Goal: Information Seeking & Learning: Learn about a topic

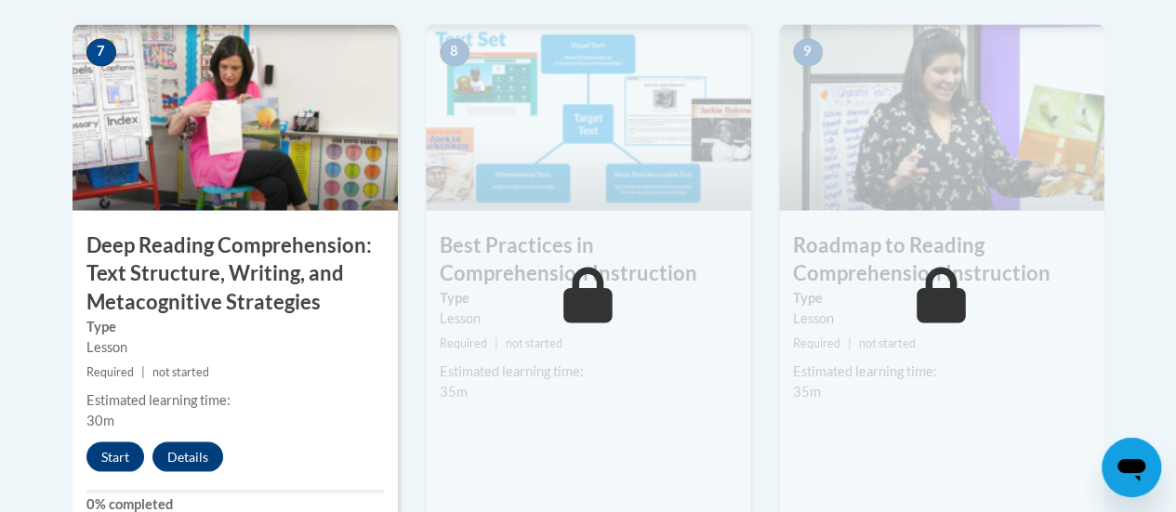
scroll to position [1653, 0]
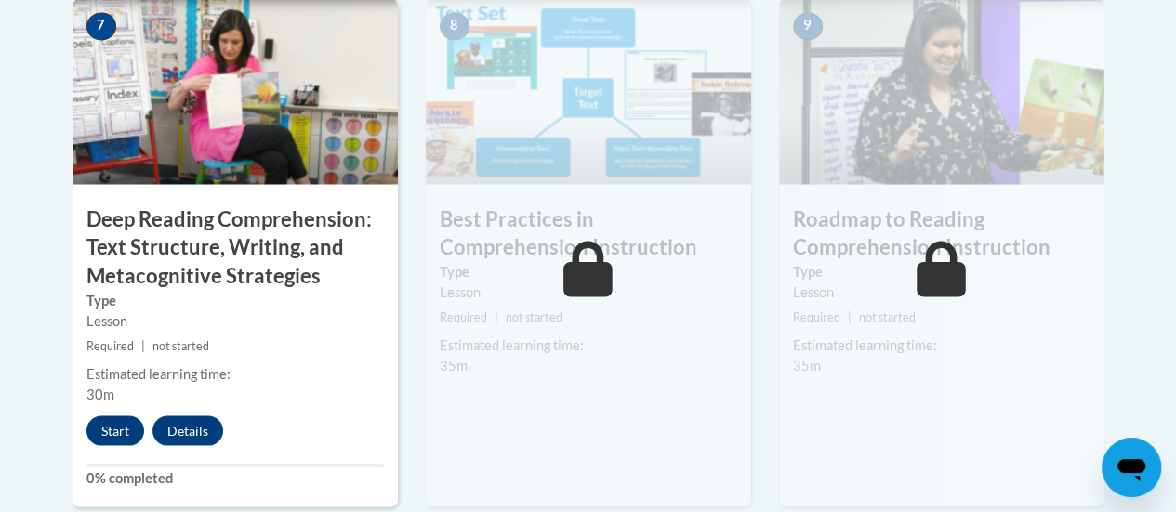
click at [700, 364] on div "Estimated learning time: 35m" at bounding box center [588, 355] width 325 height 41
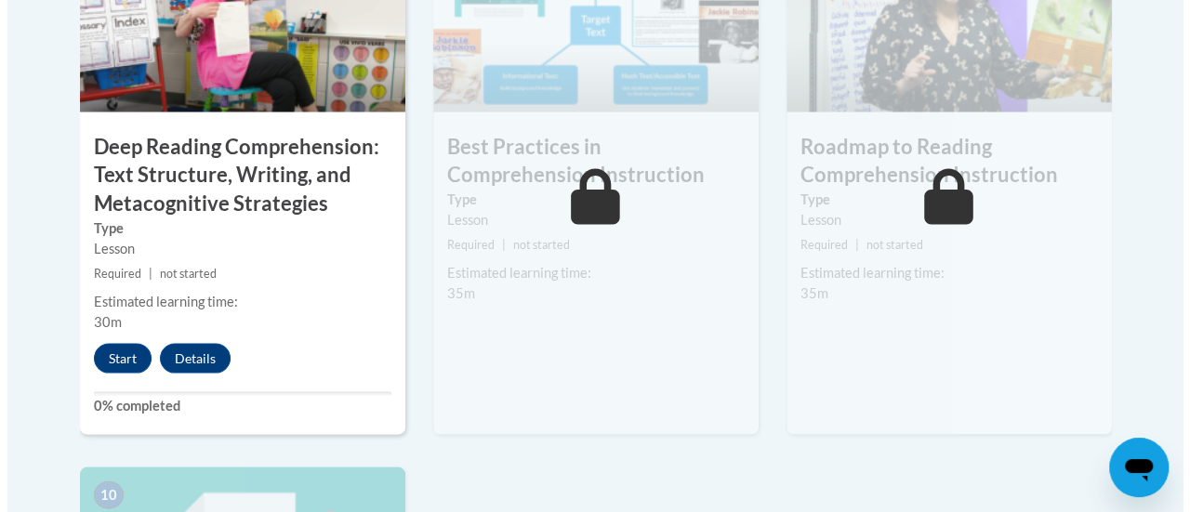
scroll to position [1727, 0]
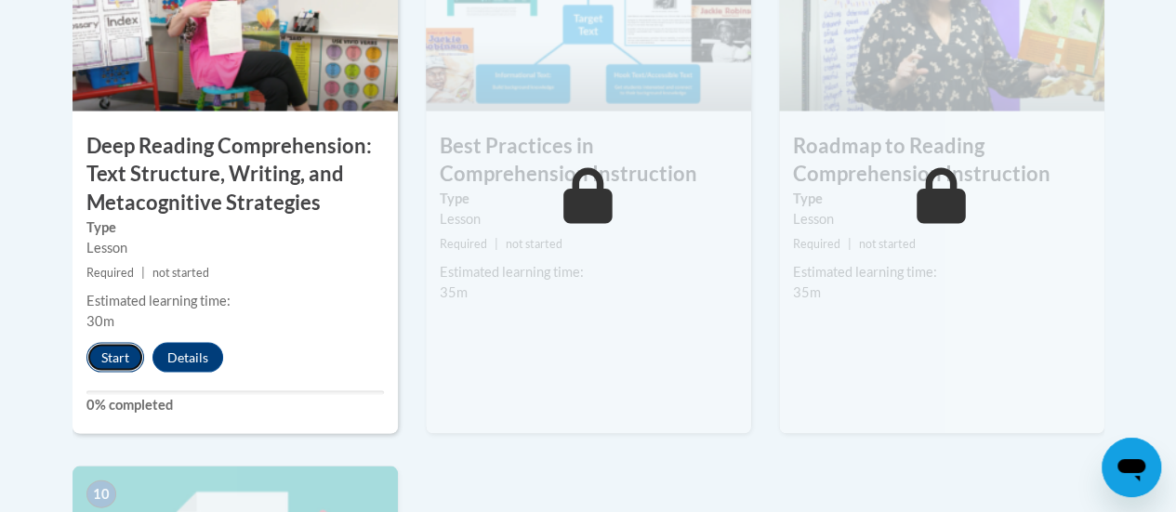
click at [123, 354] on button "Start" at bounding box center [115, 357] width 58 height 30
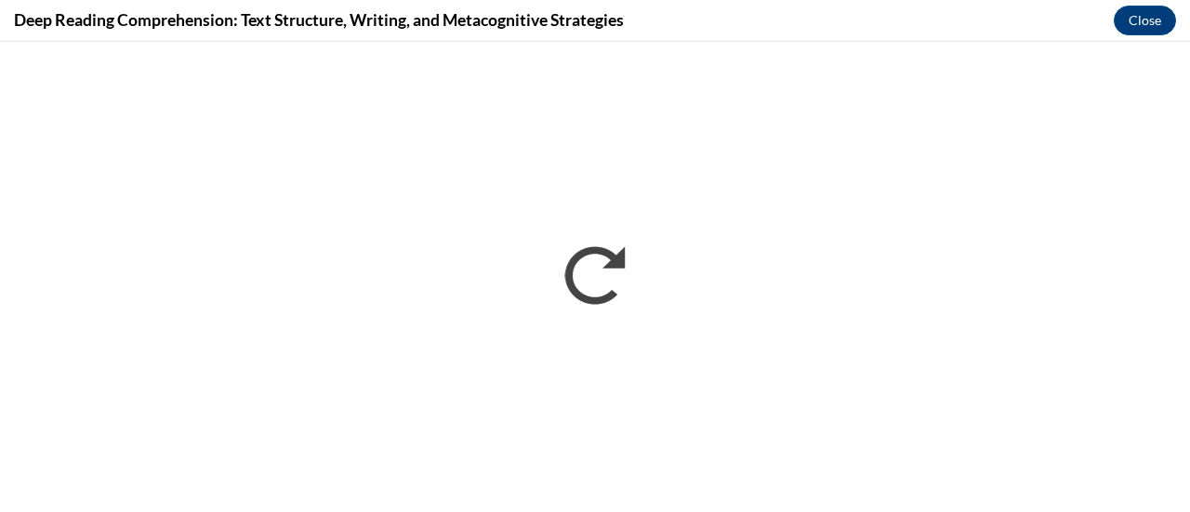
scroll to position [0, 0]
